Goal: Task Accomplishment & Management: Manage account settings

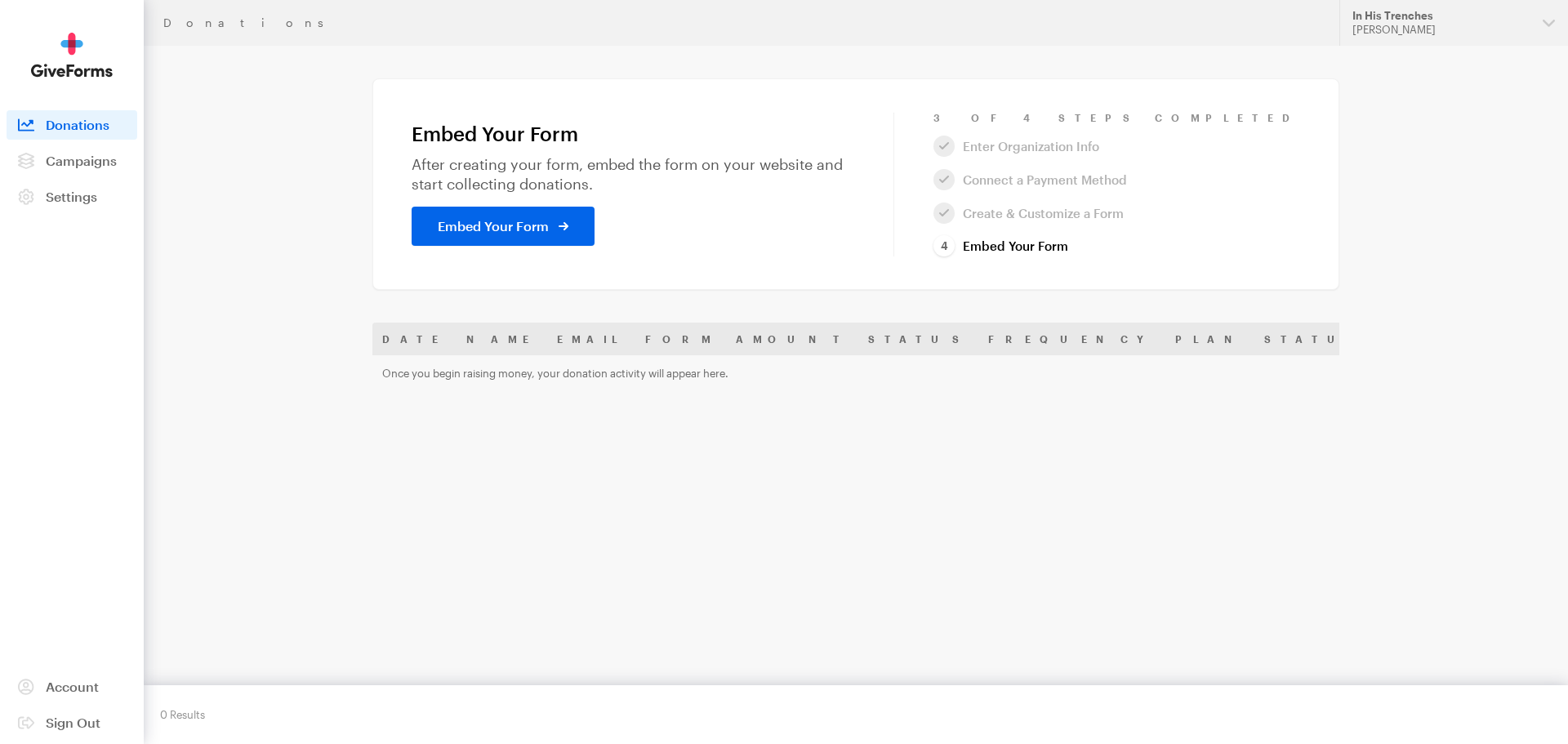
drag, startPoint x: 1165, startPoint y: 243, endPoint x: 757, endPoint y: 226, distance: 408.4
click at [1068, 245] on link "Embed Your Form" at bounding box center [1000, 246] width 134 height 22
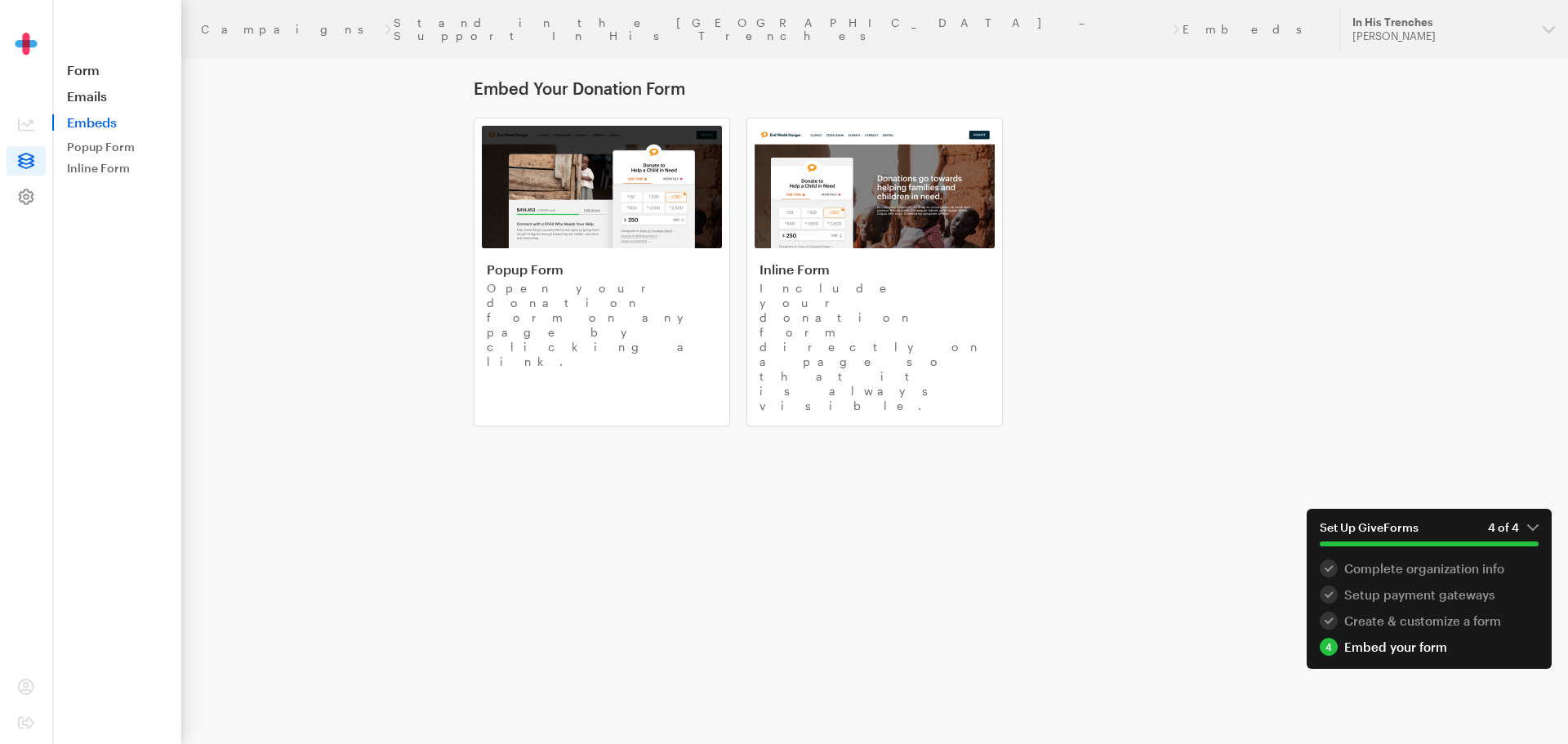
click at [28, 195] on icon at bounding box center [27, 196] width 16 height 16
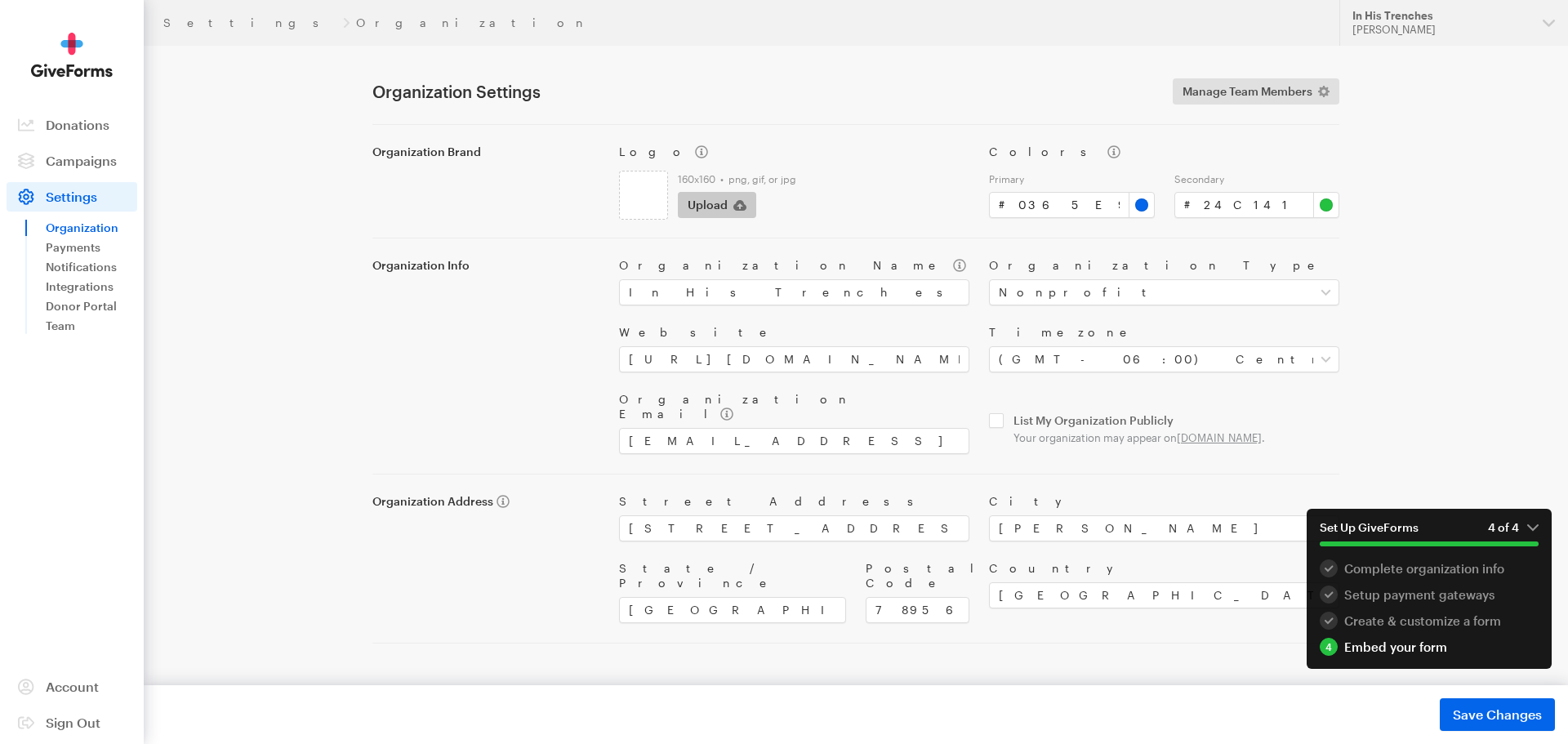
click at [703, 213] on span "Upload" at bounding box center [707, 205] width 40 height 19
type input "C:\fakepath\Logo.png"
click at [1508, 706] on span "Save Changes" at bounding box center [1497, 714] width 89 height 19
click at [83, 246] on link "Payments" at bounding box center [91, 247] width 92 height 19
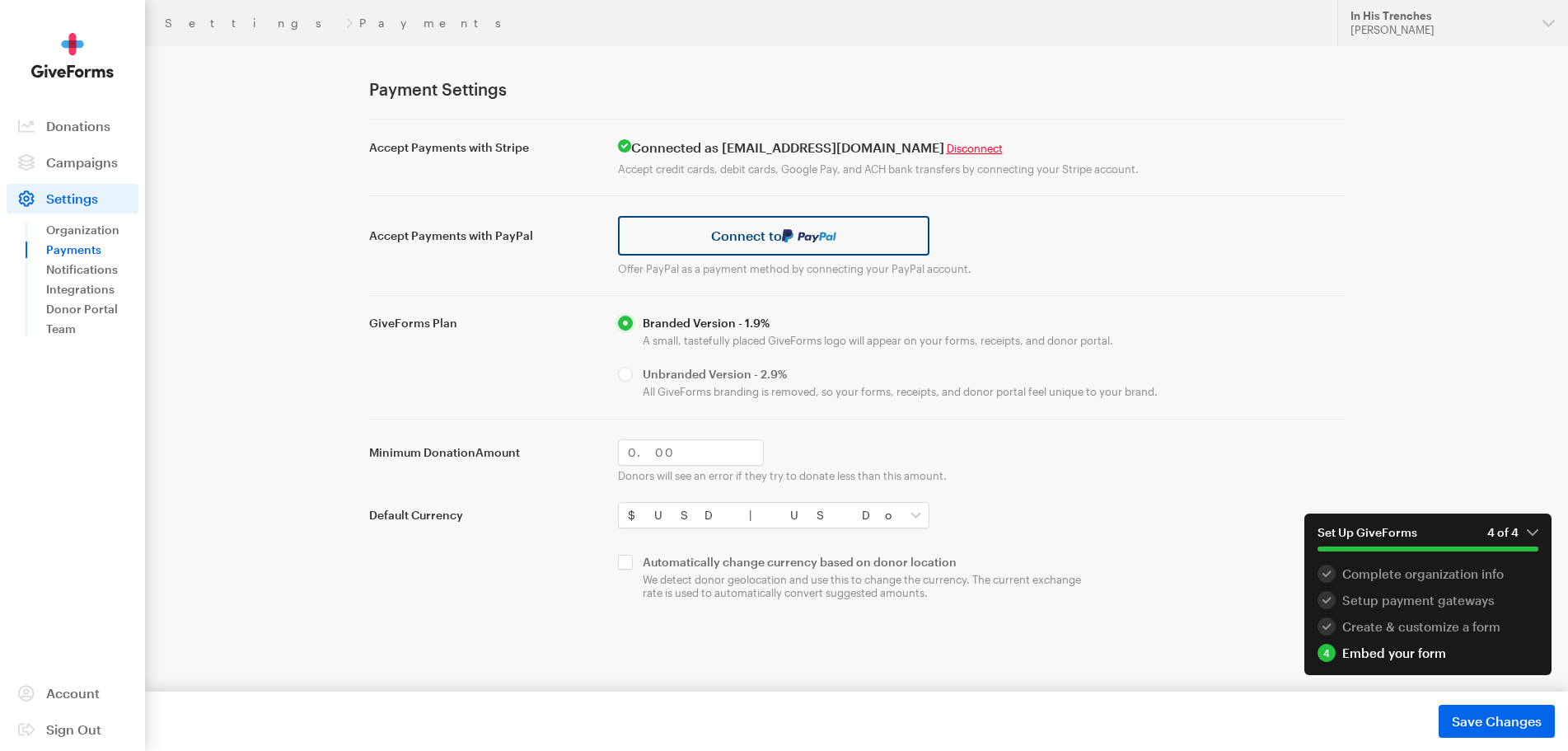
click at [802, 244] on link "Connect to" at bounding box center [773, 235] width 312 height 40
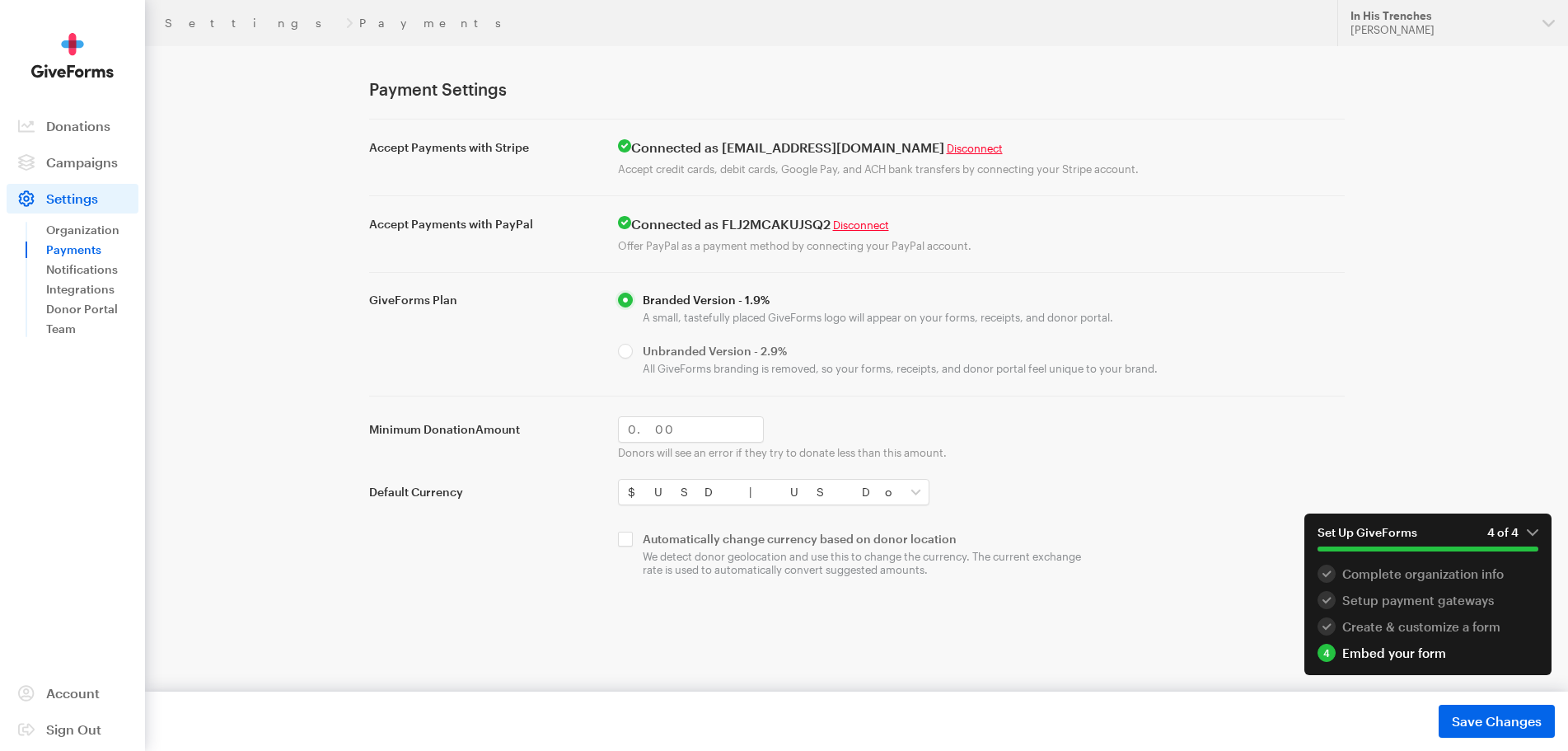
click at [799, 227] on h4 "Connected as FLJ2MCAKUJSQ2 Disconnect" at bounding box center [981, 224] width 727 height 17
